Goal: Information Seeking & Learning: Learn about a topic

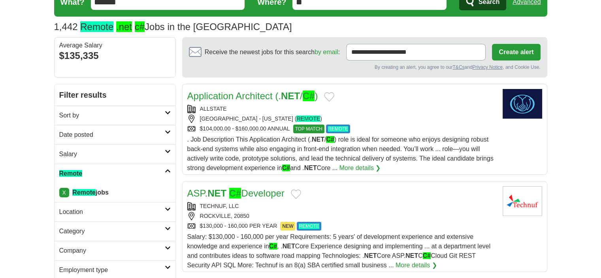
scroll to position [79, 0]
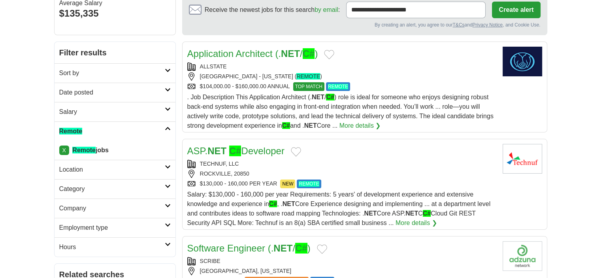
click at [100, 94] on h2 "Date posted" at bounding box center [112, 92] width 106 height 9
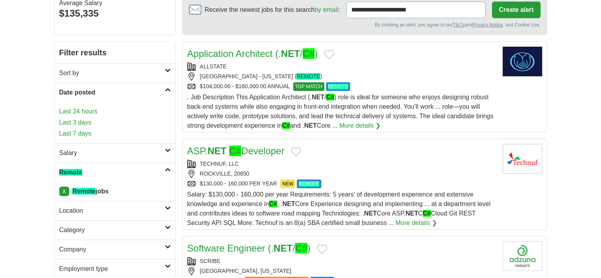
click at [82, 110] on link "Last 24 hours" at bounding box center [114, 111] width 111 height 9
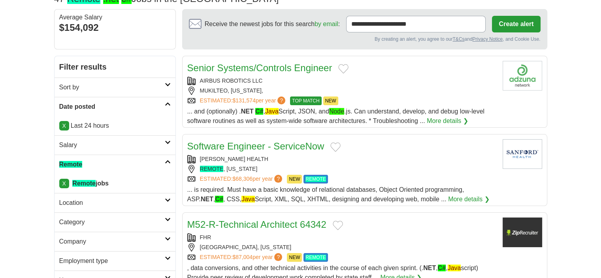
scroll to position [79, 0]
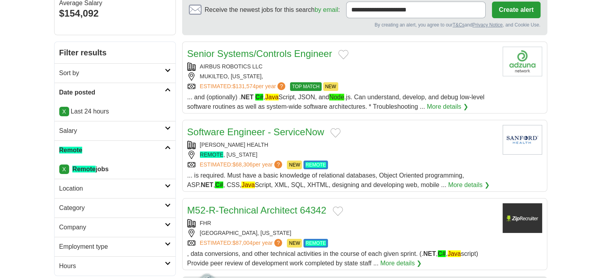
click at [136, 98] on link "Date posted" at bounding box center [115, 92] width 121 height 19
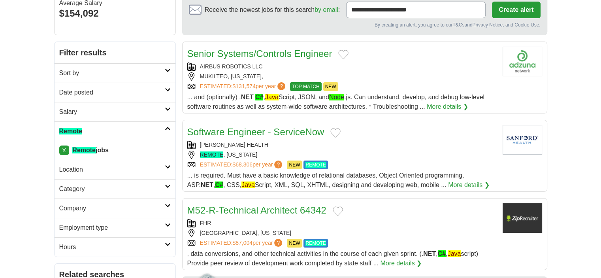
click at [133, 90] on h2 "Date posted" at bounding box center [112, 92] width 106 height 9
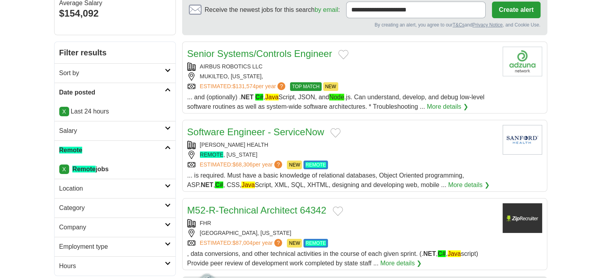
click at [130, 83] on link "Date posted" at bounding box center [115, 92] width 121 height 19
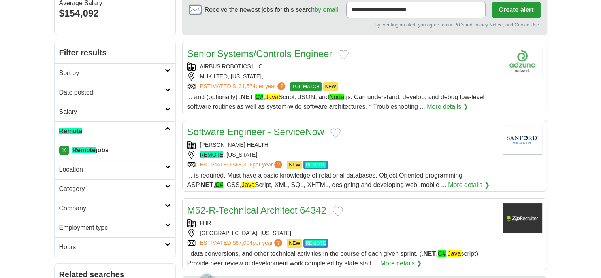
click at [130, 71] on h2 "Sort by" at bounding box center [112, 72] width 106 height 9
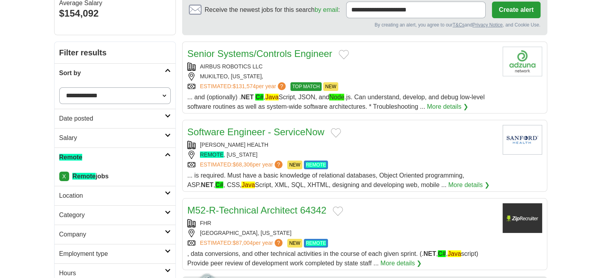
click at [123, 98] on select "**********" at bounding box center [114, 95] width 111 height 17
select select "**********"
click at [59, 87] on select "**********" at bounding box center [114, 95] width 111 height 17
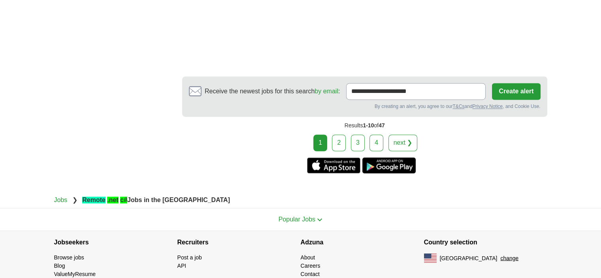
scroll to position [1265, 0]
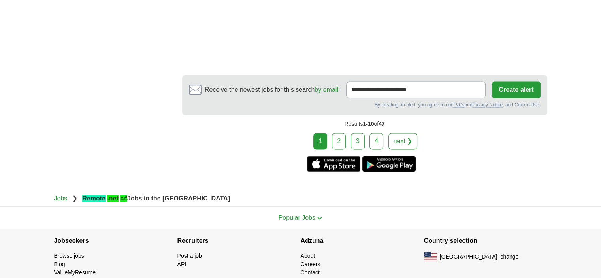
click at [341, 134] on link "2" at bounding box center [339, 141] width 14 height 17
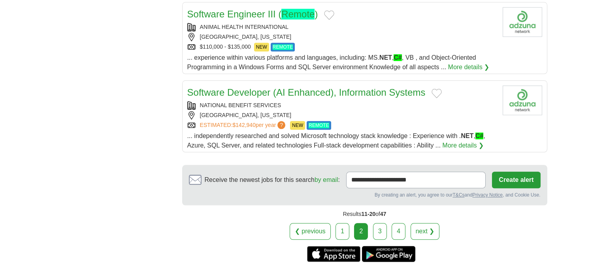
scroll to position [869, 0]
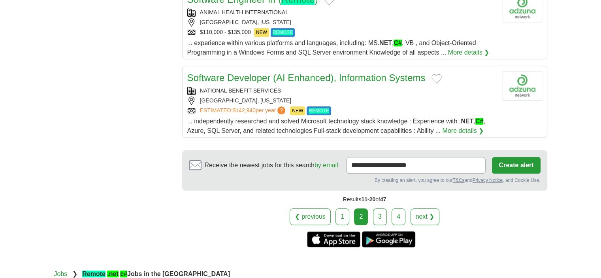
click at [381, 220] on link "3" at bounding box center [380, 216] width 14 height 17
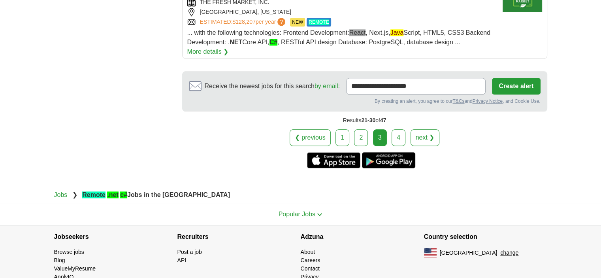
scroll to position [988, 0]
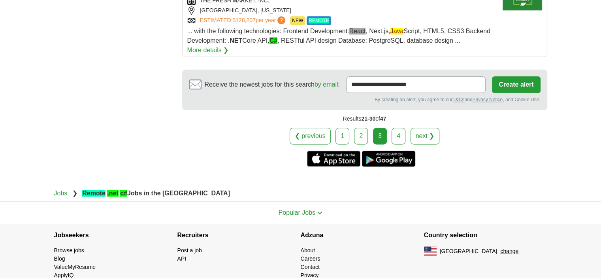
click at [393, 132] on link "4" at bounding box center [399, 136] width 14 height 17
